Goal: Use online tool/utility: Utilize a website feature to perform a specific function

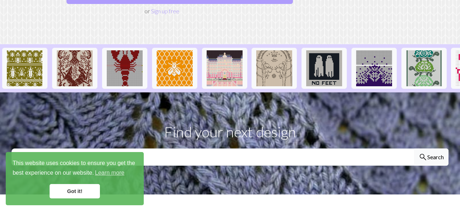
scroll to position [146, 0]
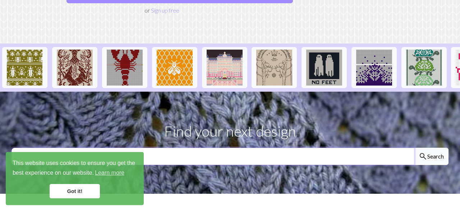
click at [218, 148] on input "text" at bounding box center [213, 156] width 403 height 17
type input "intersecting"
click at [414, 148] on button "search Search" at bounding box center [431, 156] width 35 height 17
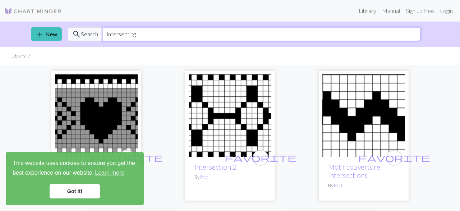
click at [145, 33] on input "intersecting" at bounding box center [261, 34] width 318 height 14
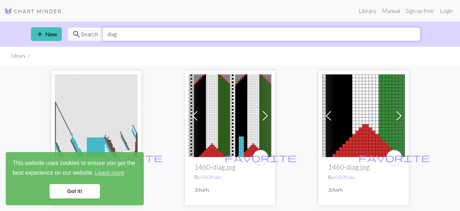
click at [115, 35] on input "diag" at bounding box center [261, 34] width 318 height 14
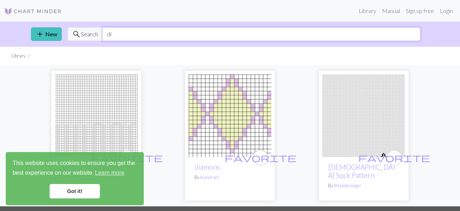
type input "d"
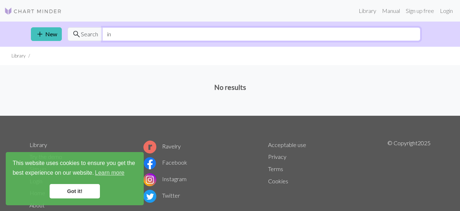
type input "i"
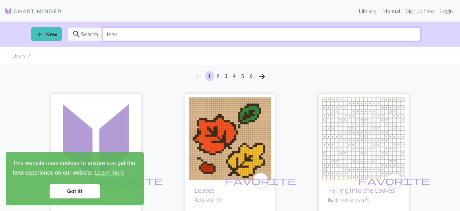
click at [115, 32] on input "leav" at bounding box center [261, 34] width 318 height 14
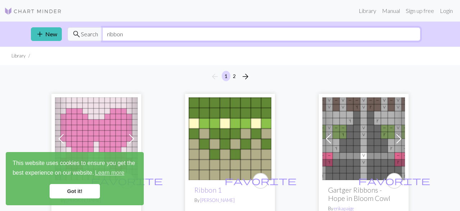
click at [137, 35] on input "ribbon" at bounding box center [261, 34] width 318 height 14
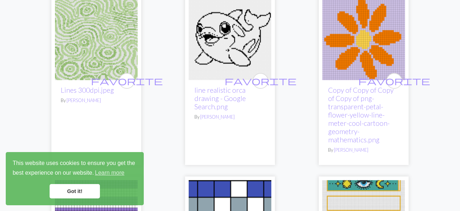
scroll to position [249, 0]
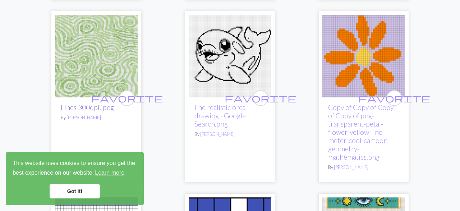
type input "lines"
click at [96, 103] on link "Lines 300dpi.jpeg" at bounding box center [87, 107] width 53 height 8
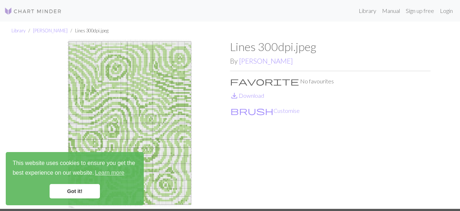
click at [39, 11] on img at bounding box center [33, 11] width 58 height 9
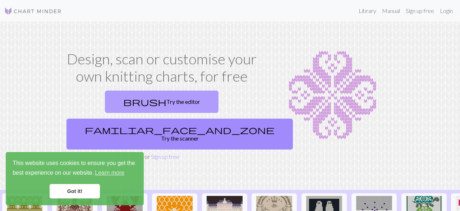
click at [130, 99] on link "brush Try the editor" at bounding box center [162, 102] width 114 height 22
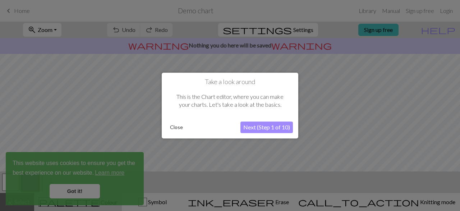
click at [263, 126] on button "Next (Step 1 of 10)" at bounding box center [267, 128] width 52 height 12
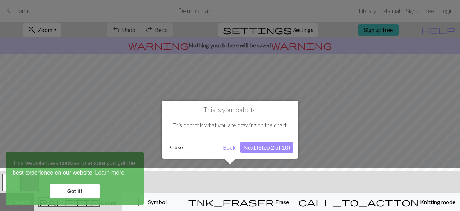
click at [261, 148] on button "Next (Step 2 of 10)" at bounding box center [267, 148] width 52 height 12
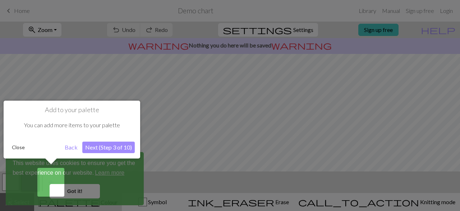
click at [121, 146] on button "Next (Step 3 of 10)" at bounding box center [108, 148] width 52 height 12
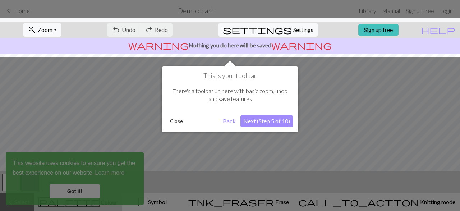
click at [253, 120] on button "Next (Step 5 of 10)" at bounding box center [267, 121] width 52 height 12
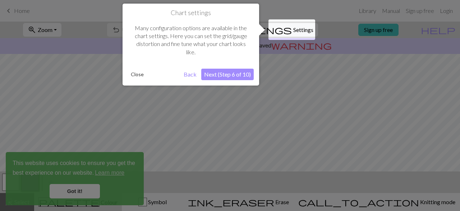
click at [227, 72] on button "Next (Step 6 of 10)" at bounding box center [227, 75] width 52 height 12
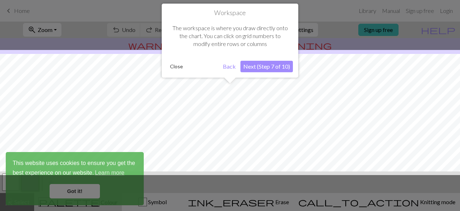
scroll to position [43, 0]
click at [264, 67] on button "Next (Step 7 of 10)" at bounding box center [267, 67] width 52 height 12
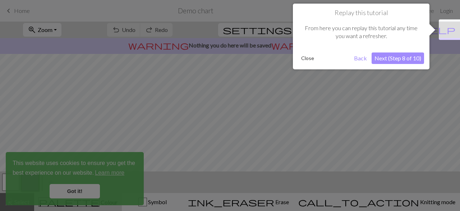
click at [384, 56] on button "Next (Step 8 of 10)" at bounding box center [398, 58] width 52 height 12
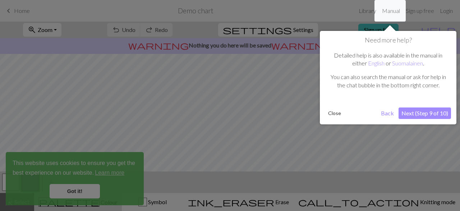
click at [407, 112] on button "Next (Step 9 of 10)" at bounding box center [425, 114] width 52 height 12
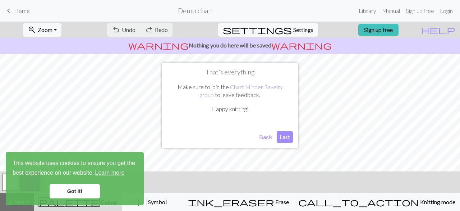
click at [281, 135] on button "Last" at bounding box center [285, 137] width 16 height 12
click at [68, 195] on link "Got it!" at bounding box center [75, 191] width 50 height 14
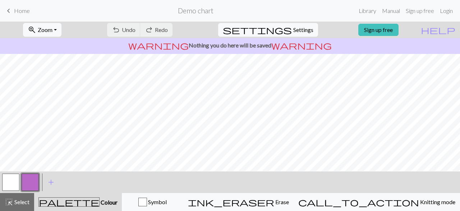
scroll to position [86, 0]
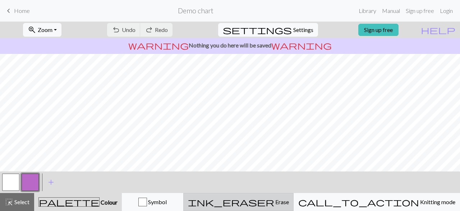
click at [287, 199] on div "ink_eraser Erase Erase" at bounding box center [238, 202] width 101 height 9
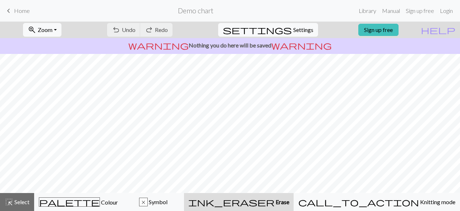
scroll to position [64, 0]
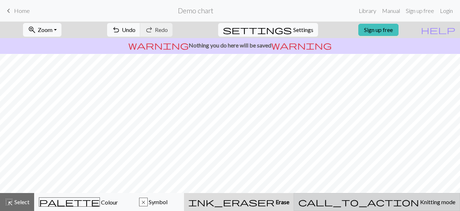
click at [408, 207] on button "call_to_action Knitting mode Knitting mode" at bounding box center [377, 202] width 166 height 18
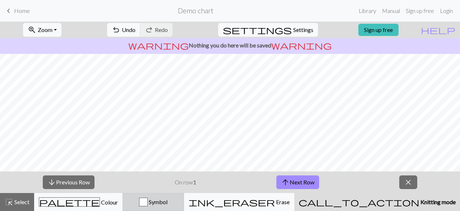
click at [168, 204] on span "Symbol" at bounding box center [158, 201] width 20 height 7
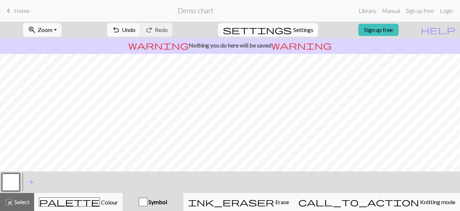
click at [13, 13] on link "keyboard_arrow_left Home" at bounding box center [17, 11] width 26 height 12
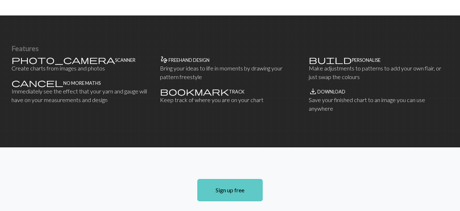
scroll to position [555, 0]
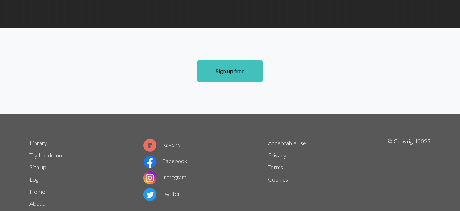
click at [54, 152] on link "Try the demo" at bounding box center [45, 155] width 33 height 7
